Goal: Transaction & Acquisition: Purchase product/service

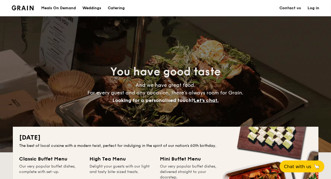
click at [75, 10] on div "Meals On Demand" at bounding box center [58, 8] width 35 height 16
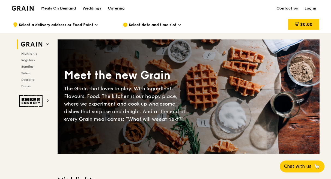
click at [27, 54] on span "Highlights" at bounding box center [29, 54] width 16 height 4
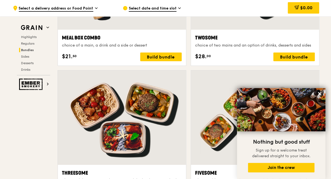
scroll to position [889, 0]
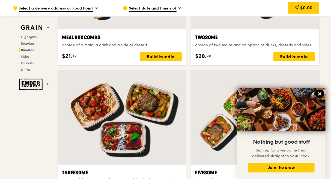
click at [319, 94] on icon at bounding box center [319, 93] width 3 height 3
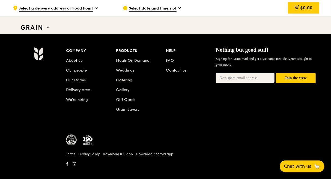
scroll to position [2300, 0]
